Goal: Task Accomplishment & Management: Complete application form

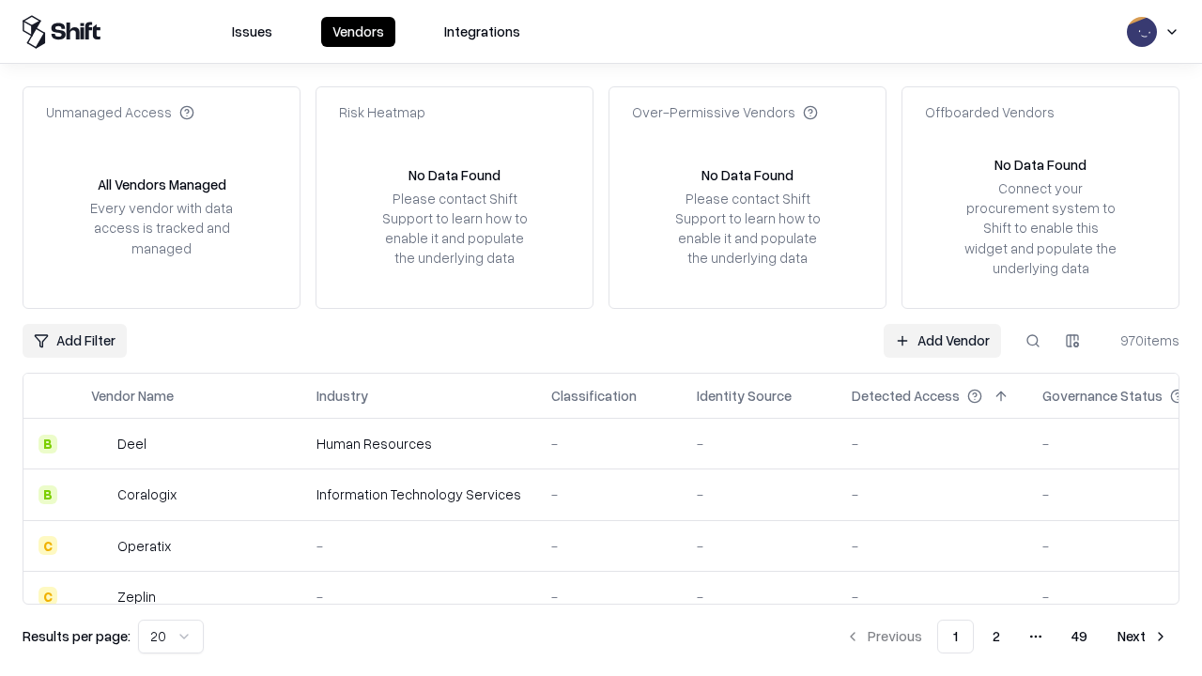
click at [942, 340] on link "Add Vendor" at bounding box center [941, 341] width 117 height 34
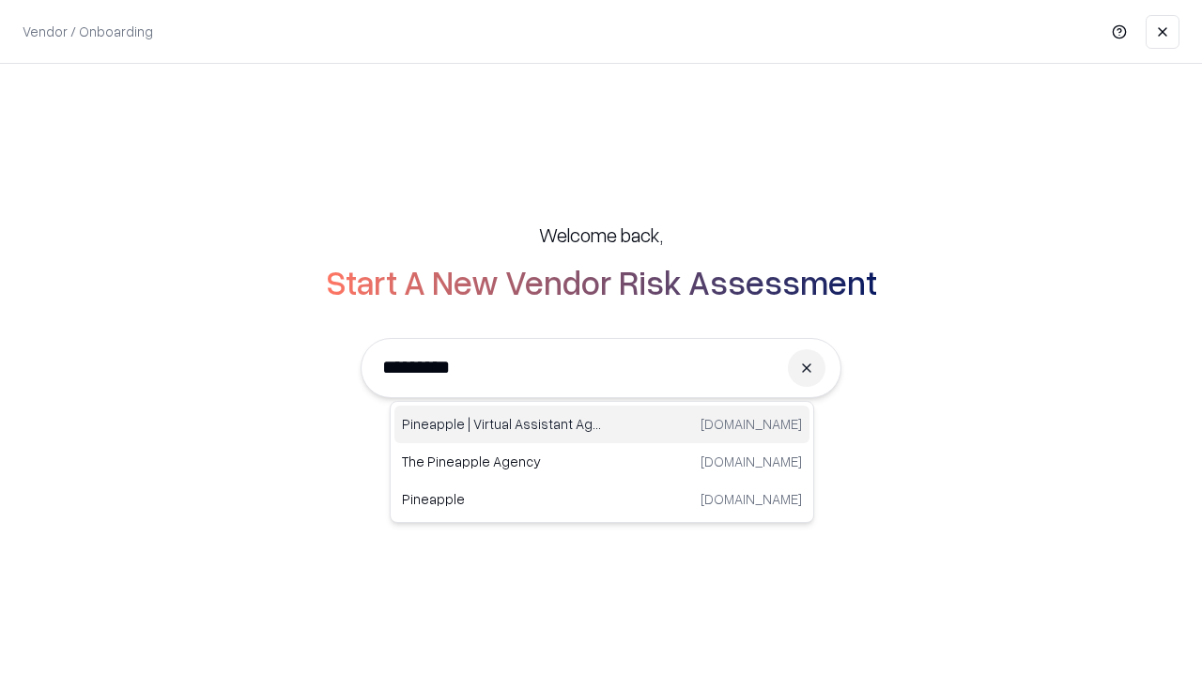
click at [602, 424] on div "Pineapple | Virtual Assistant Agency [DOMAIN_NAME]" at bounding box center [601, 425] width 415 height 38
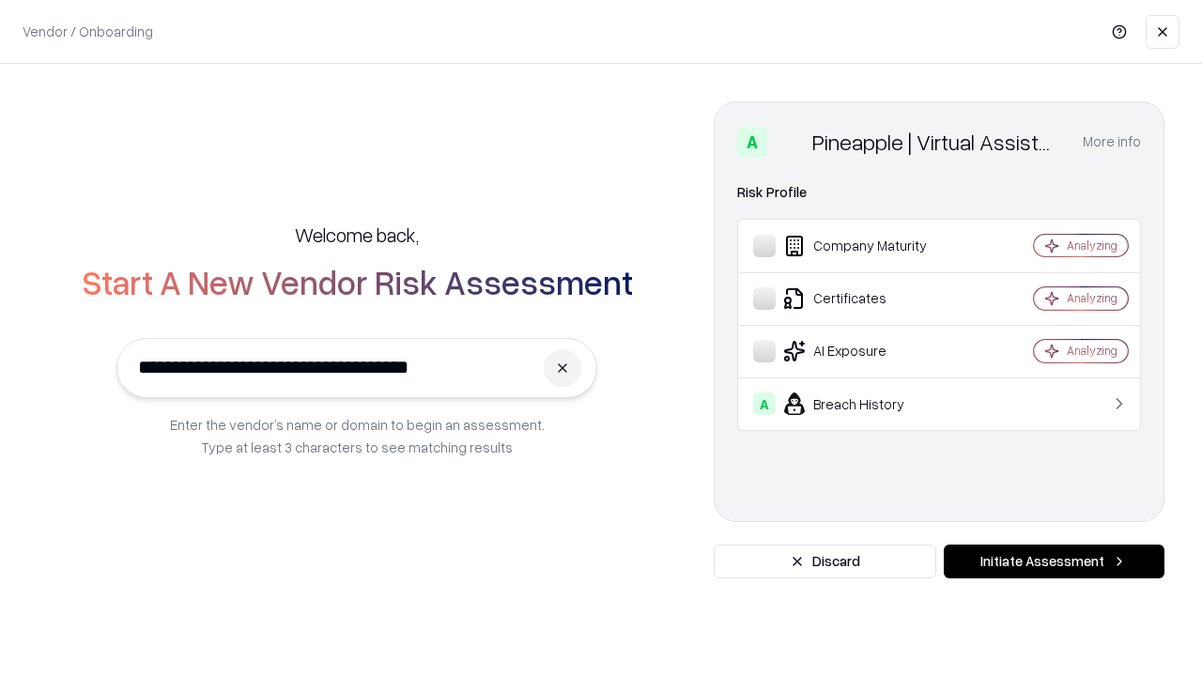
type input "**********"
click at [1053, 561] on button "Initiate Assessment" at bounding box center [1053, 561] width 221 height 34
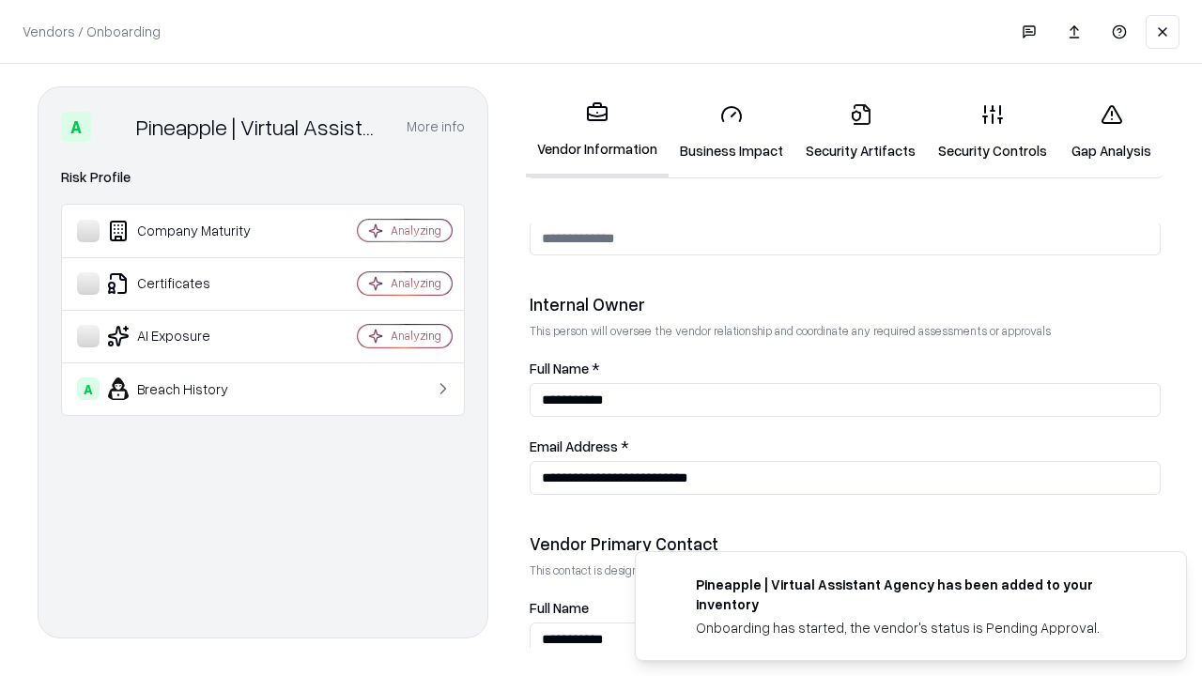
scroll to position [972, 0]
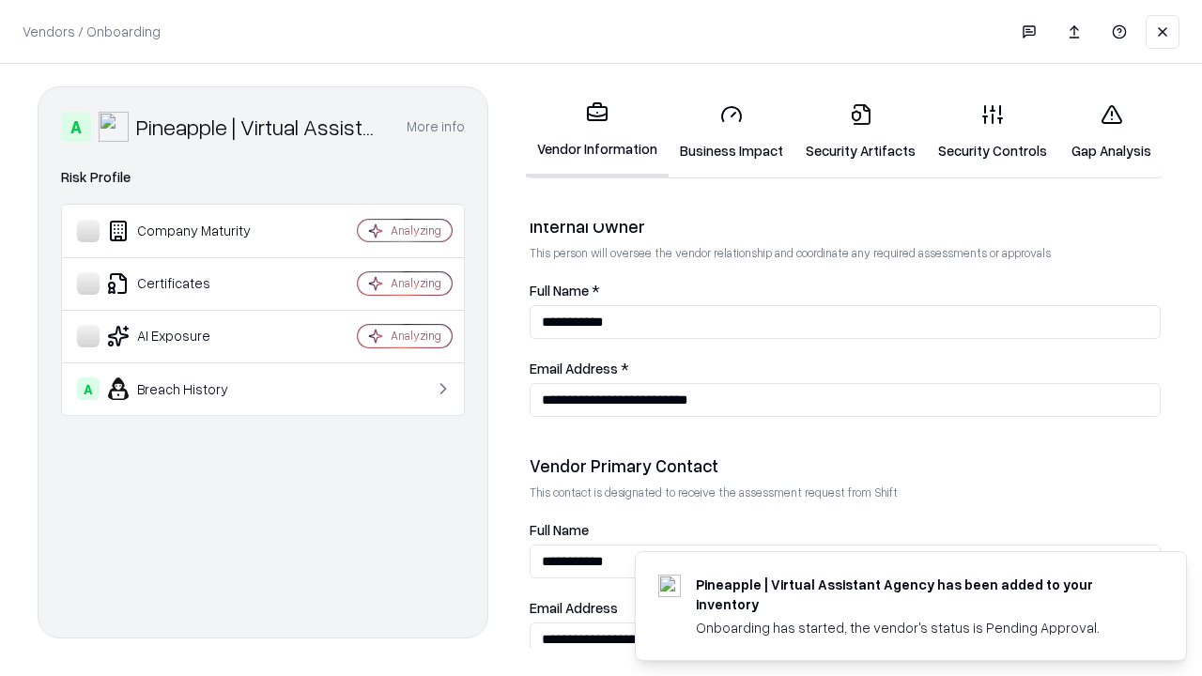
click at [731, 131] on link "Business Impact" at bounding box center [731, 131] width 126 height 87
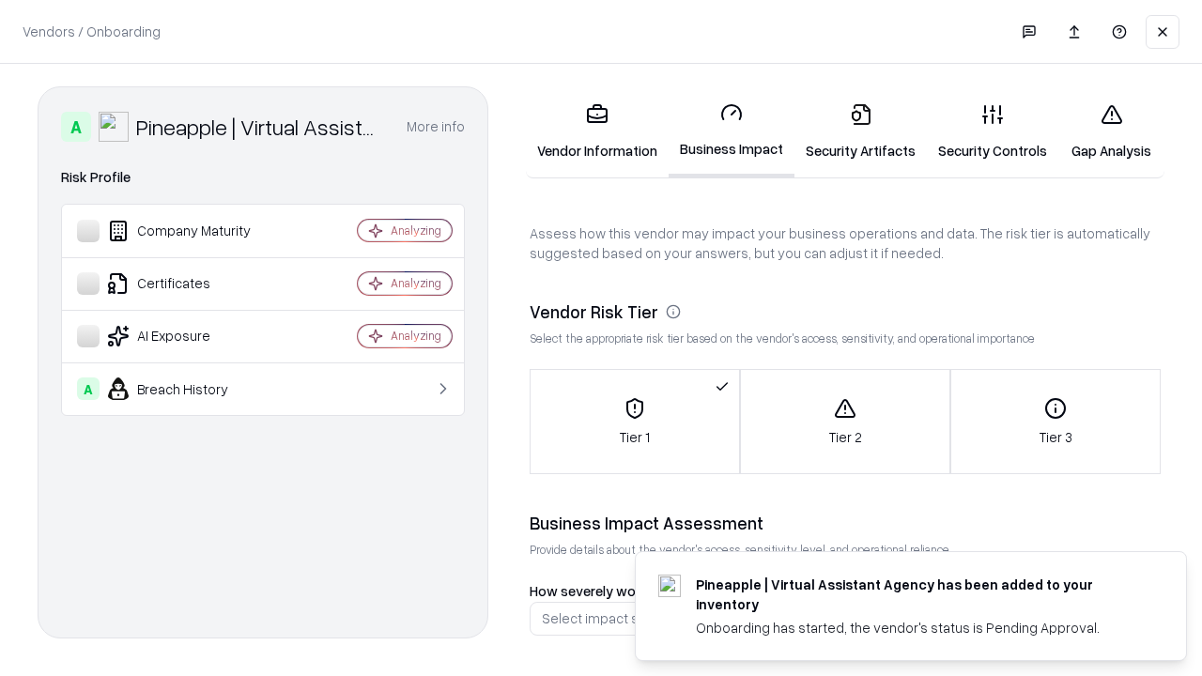
click at [1110, 131] on link "Gap Analysis" at bounding box center [1111, 131] width 106 height 87
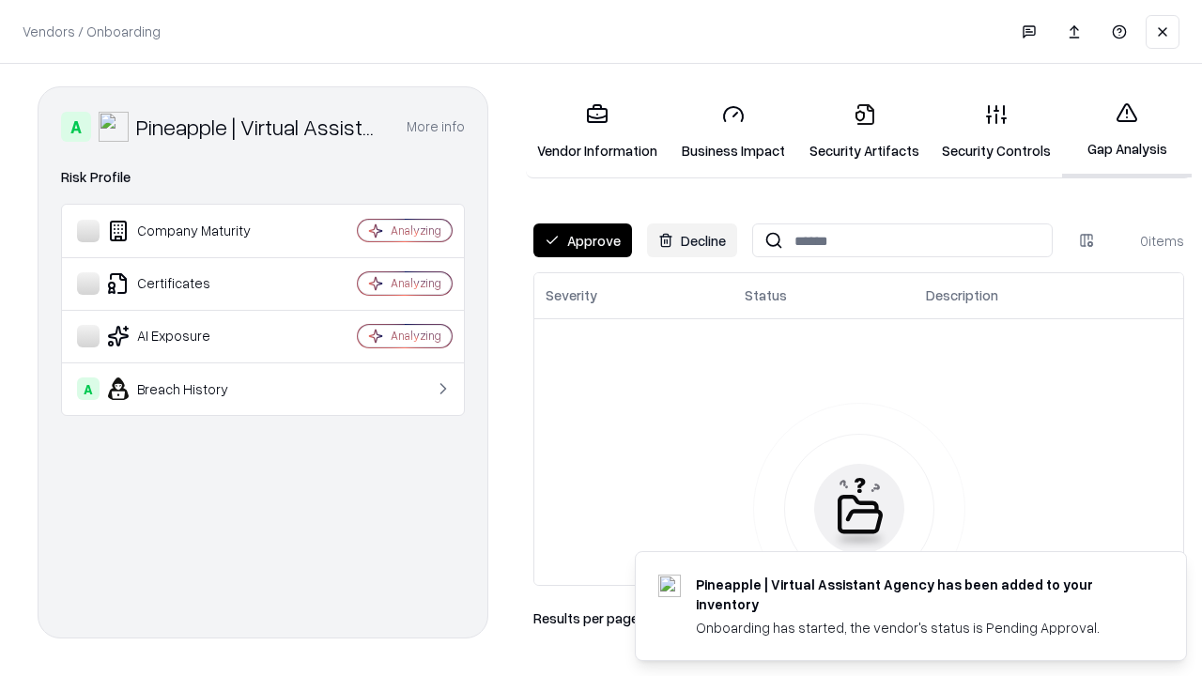
click at [582, 240] on button "Approve" at bounding box center [582, 240] width 99 height 34
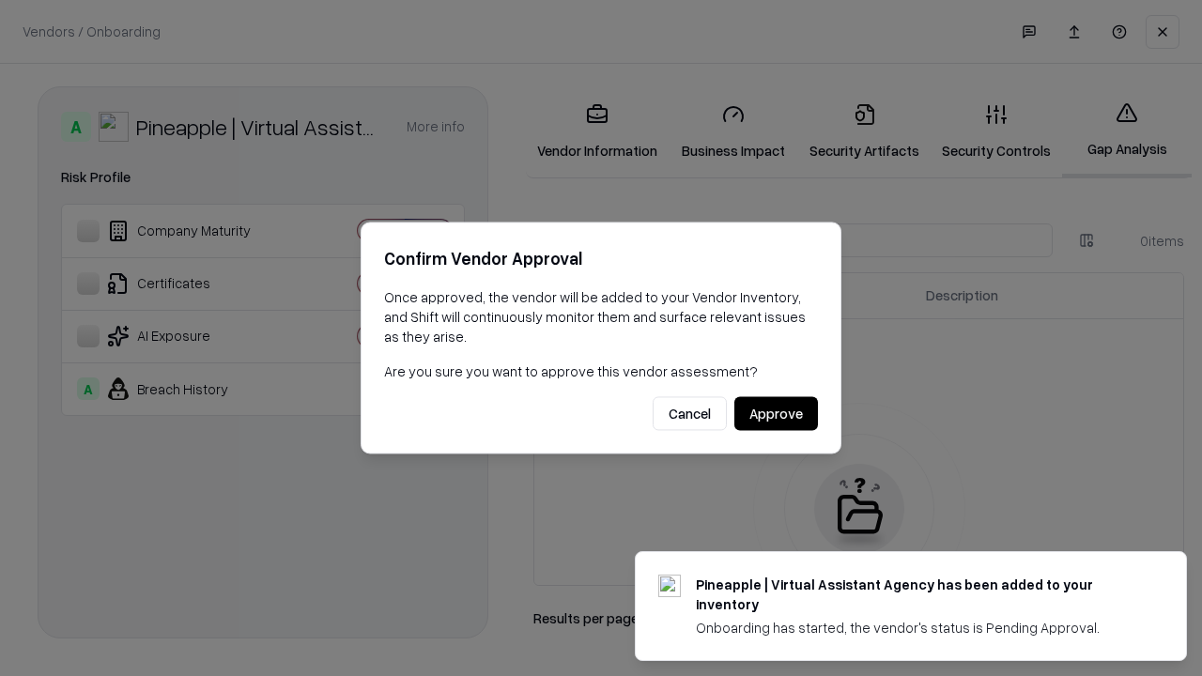
click at [775, 413] on button "Approve" at bounding box center [776, 414] width 84 height 34
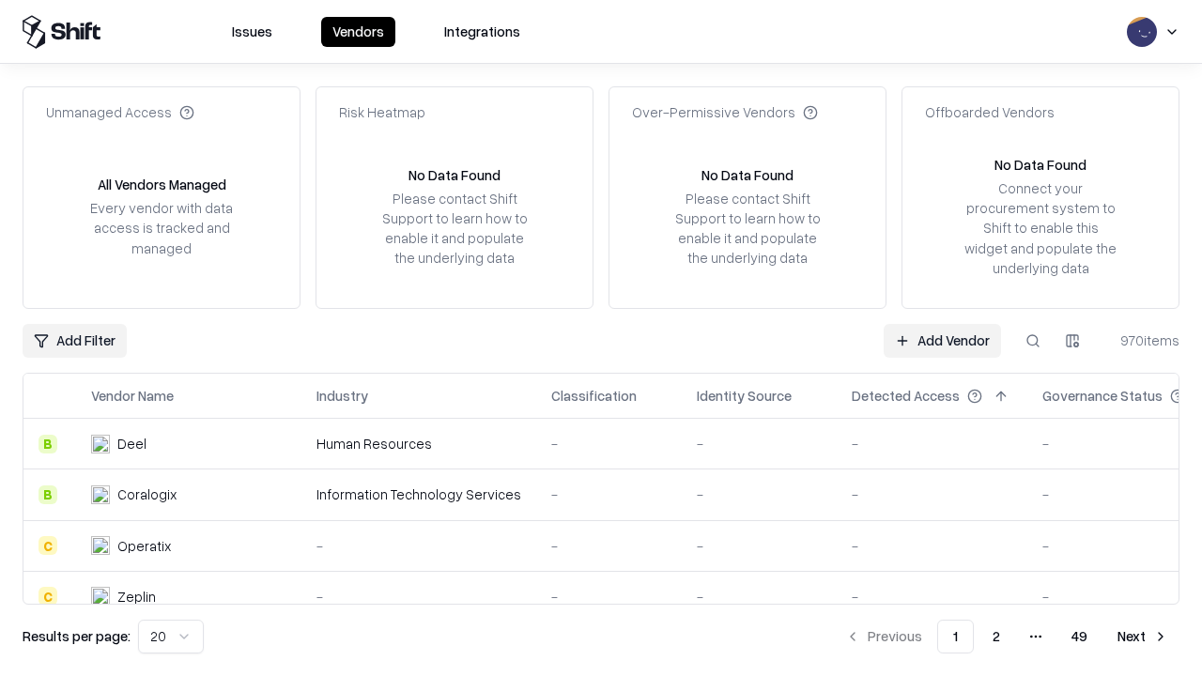
type input "**********"
click at [942, 340] on link "Add Vendor" at bounding box center [941, 341] width 117 height 34
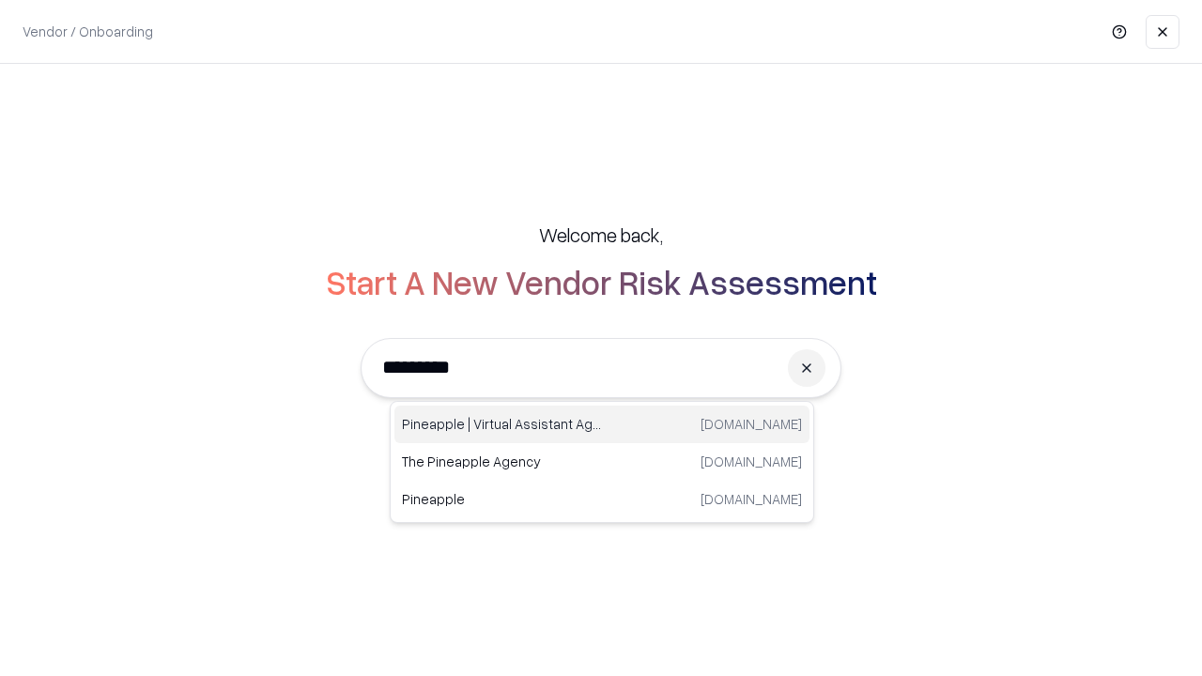
click at [602, 424] on div "Pineapple | Virtual Assistant Agency [DOMAIN_NAME]" at bounding box center [601, 425] width 415 height 38
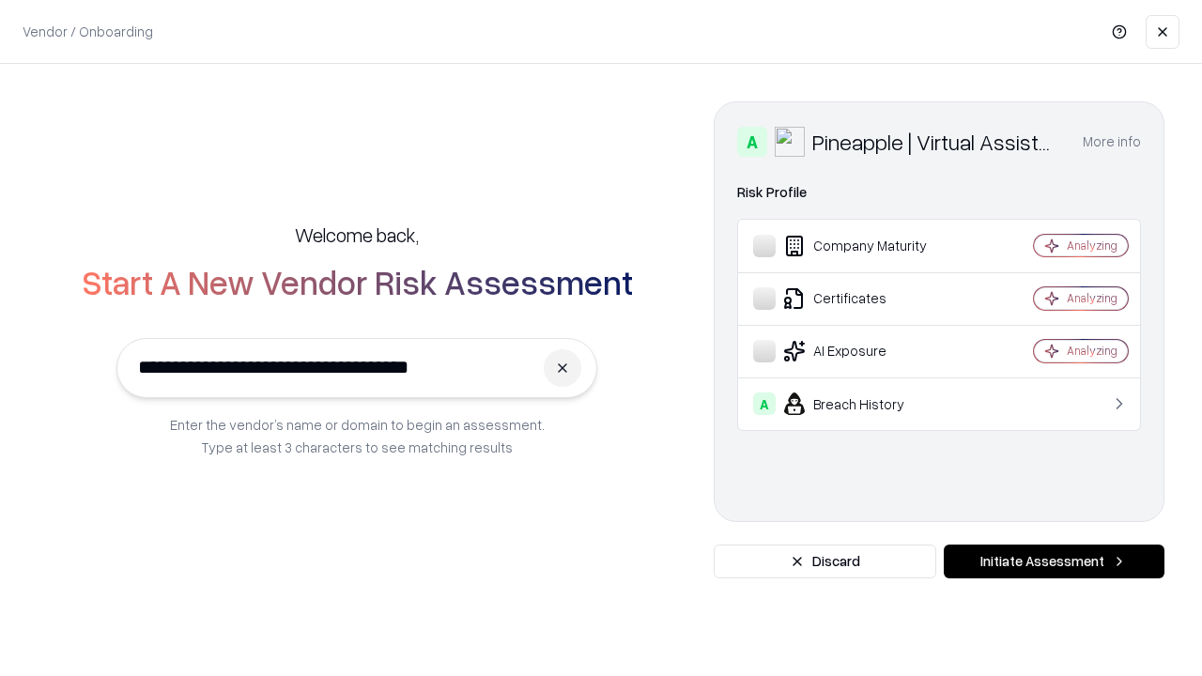
type input "**********"
click at [1053, 561] on button "Initiate Assessment" at bounding box center [1053, 561] width 221 height 34
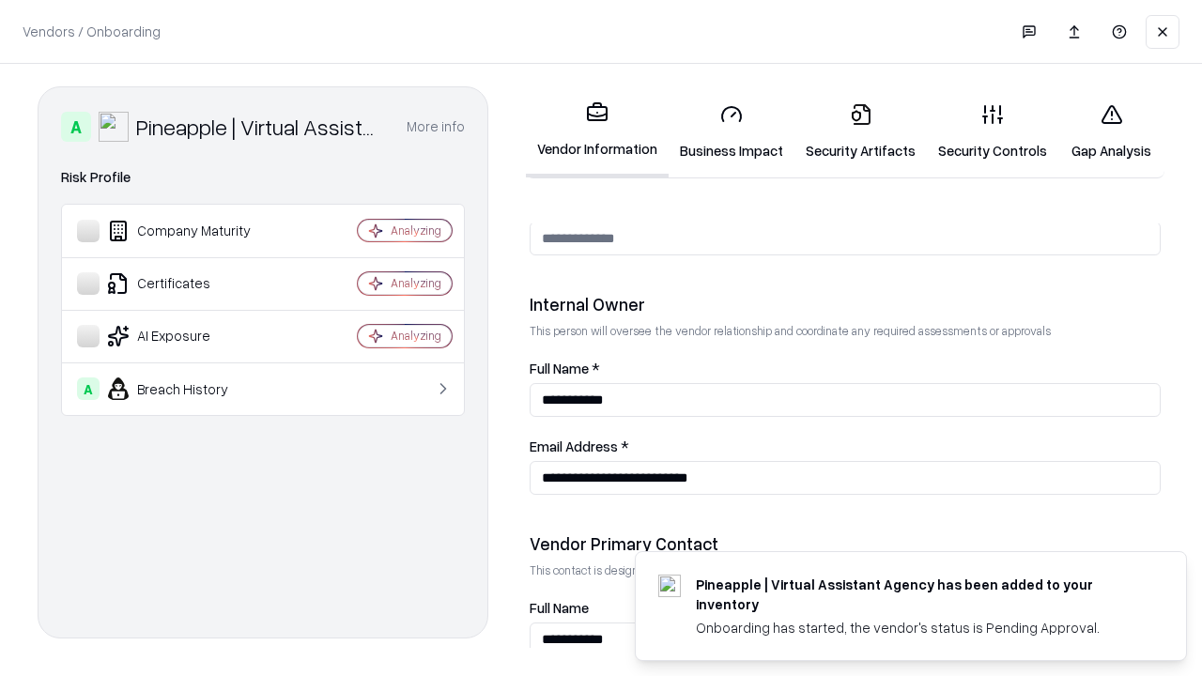
scroll to position [972, 0]
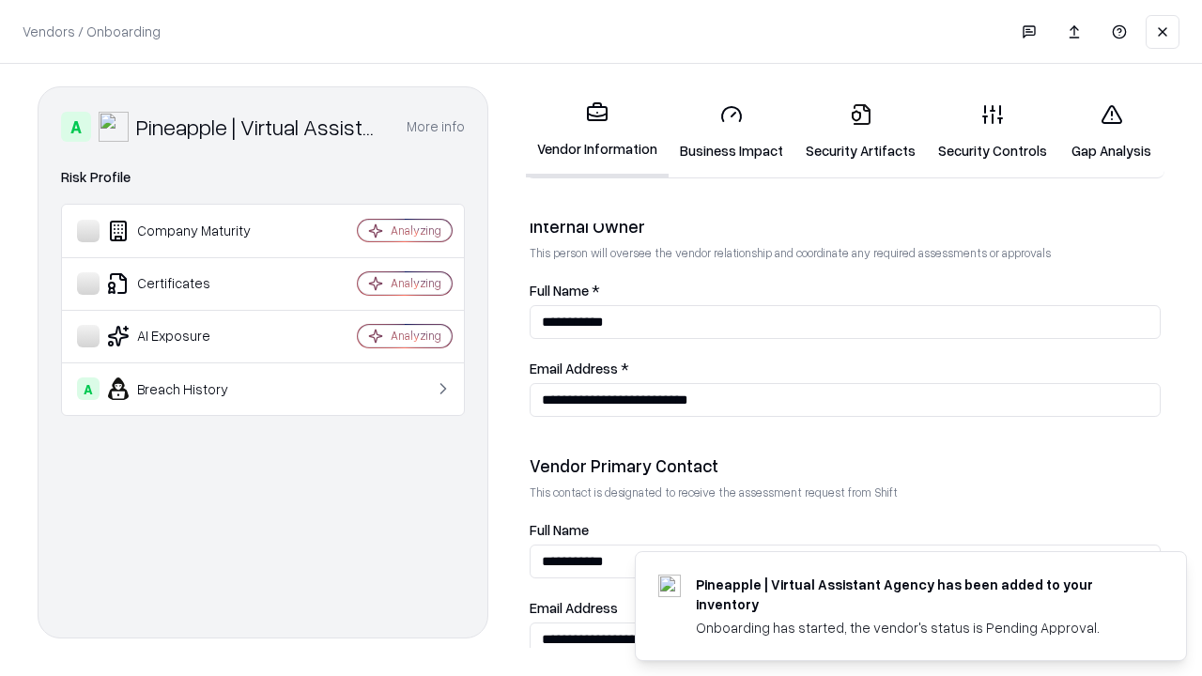
click at [1110, 131] on link "Gap Analysis" at bounding box center [1111, 131] width 106 height 87
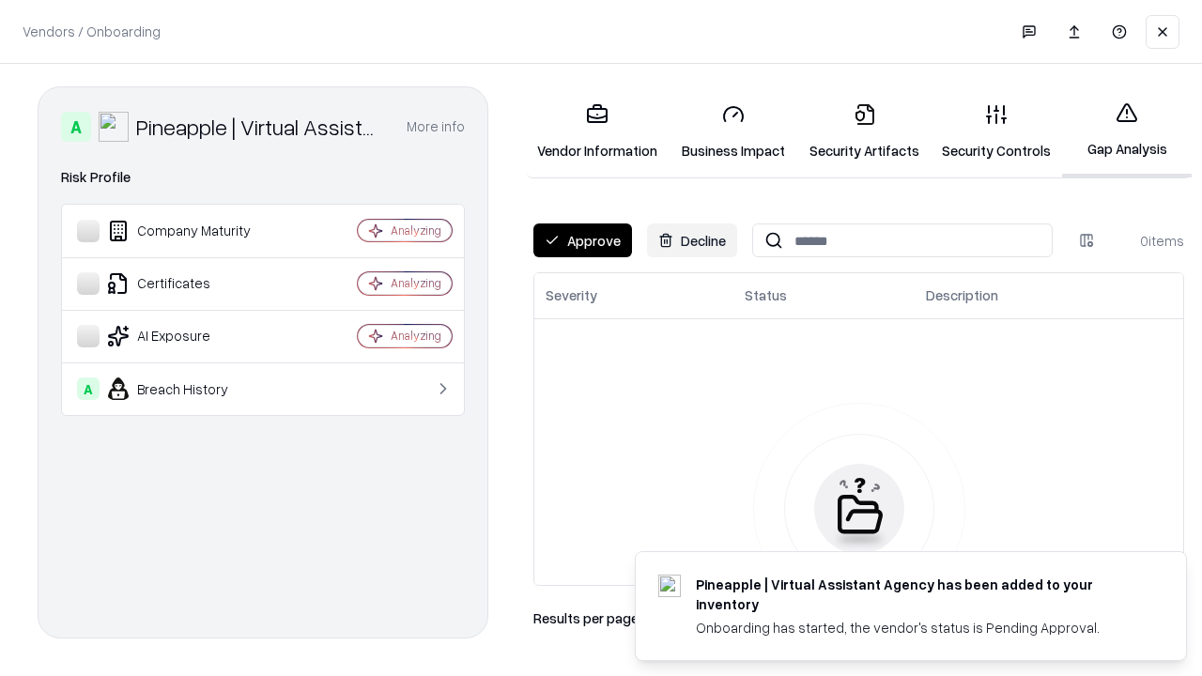
click at [582, 240] on button "Approve" at bounding box center [582, 240] width 99 height 34
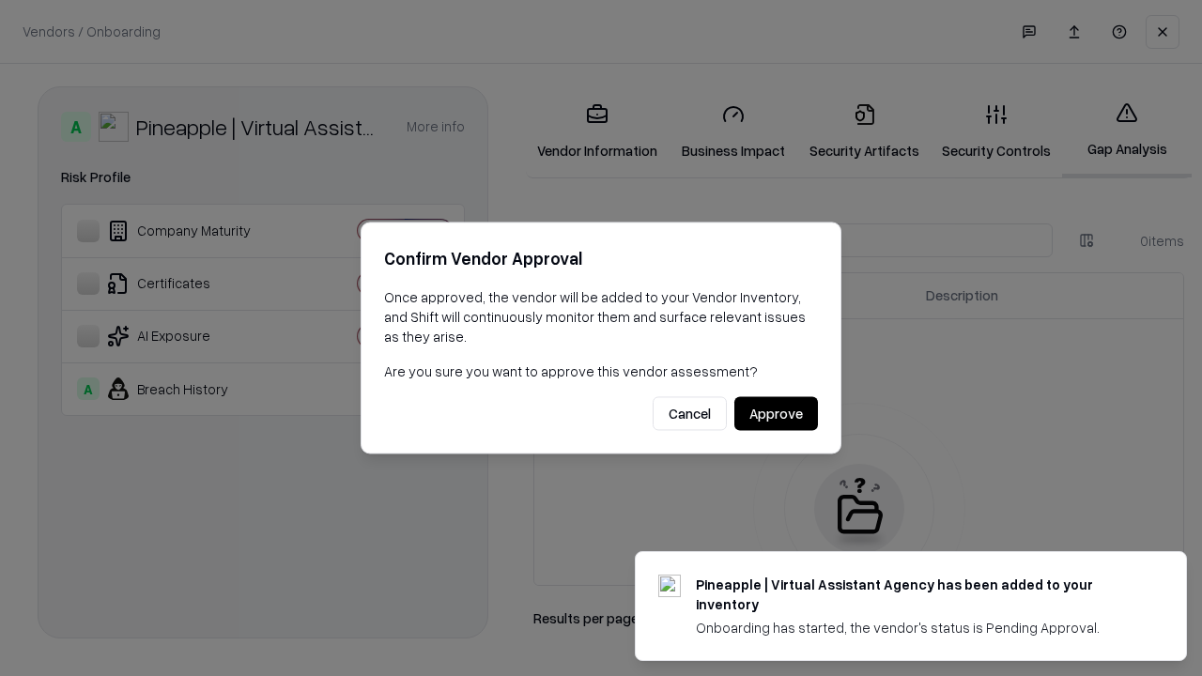
click at [775, 413] on button "Approve" at bounding box center [776, 414] width 84 height 34
